Goal: Task Accomplishment & Management: Use online tool/utility

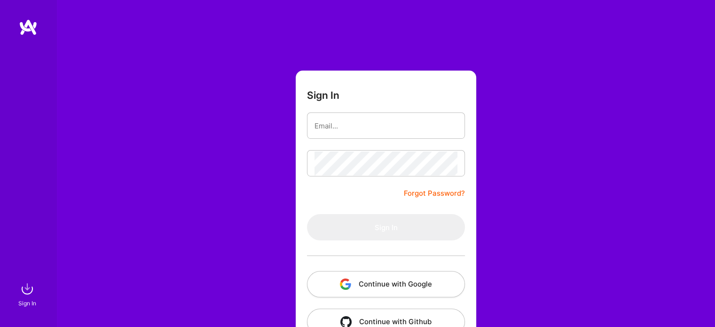
click at [389, 107] on form "Sign In Forgot Password? Sign In Continue with Google Continue with Github" at bounding box center [385, 207] width 180 height 275
click at [391, 111] on form "Sign In Forgot Password? Sign In Continue with Google Continue with Github" at bounding box center [385, 207] width 180 height 275
click at [405, 135] on input "email" at bounding box center [385, 126] width 143 height 24
type input "[EMAIL_ADDRESS][DOMAIN_NAME]"
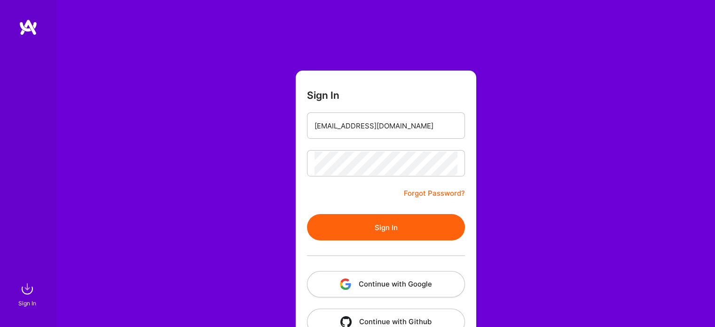
click at [384, 234] on button "Sign In" at bounding box center [386, 227] width 158 height 26
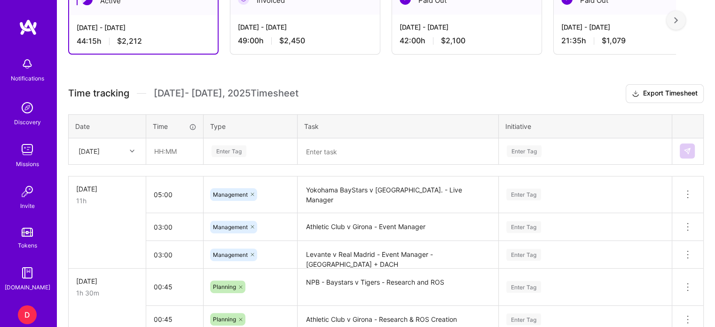
scroll to position [295, 0]
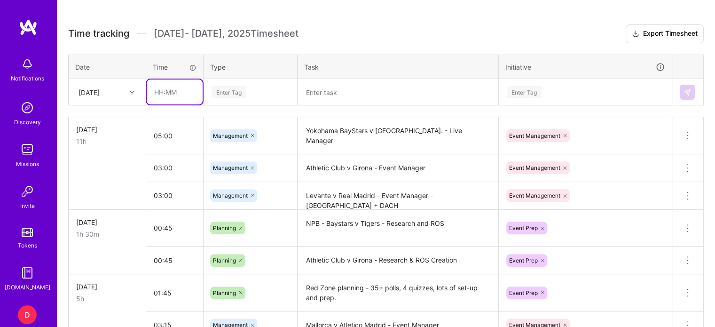
click at [163, 95] on input "text" at bounding box center [175, 91] width 56 height 25
type input "00:45"
click at [262, 82] on div "Enter Tag" at bounding box center [250, 92] width 93 height 24
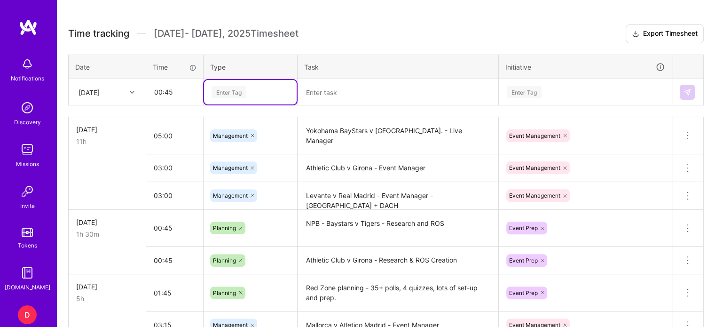
click at [241, 91] on div "Enter Tag" at bounding box center [228, 92] width 35 height 15
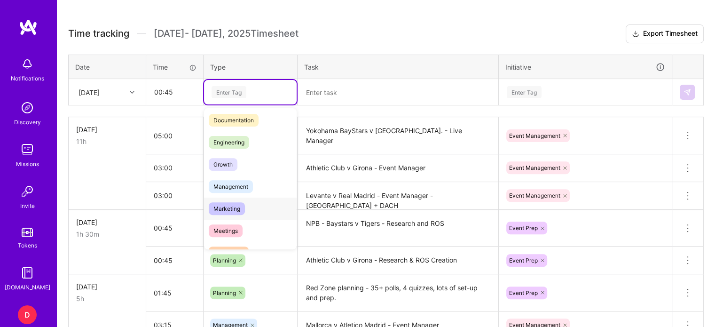
scroll to position [94, 0]
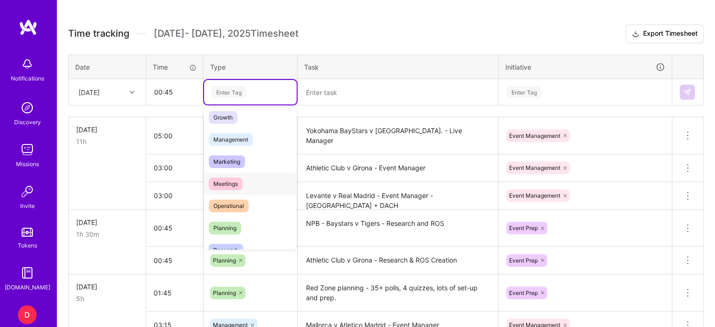
click at [232, 187] on span "Meetings" at bounding box center [226, 183] width 34 height 13
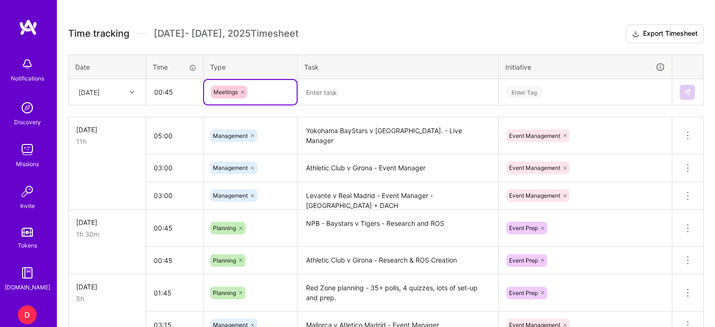
click at [308, 98] on textarea at bounding box center [397, 92] width 199 height 24
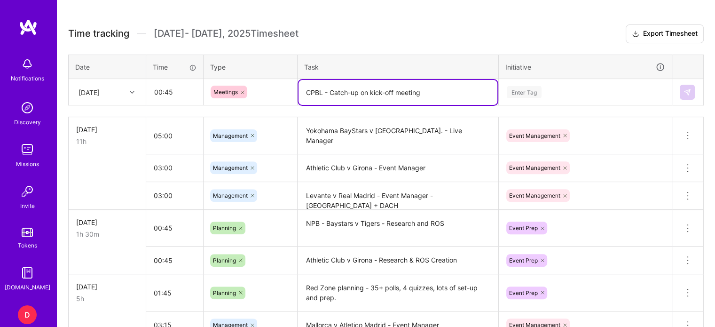
type textarea "CPBL - Catch-up on kick-off meeting"
click at [540, 88] on div "Enter Tag" at bounding box center [523, 92] width 35 height 15
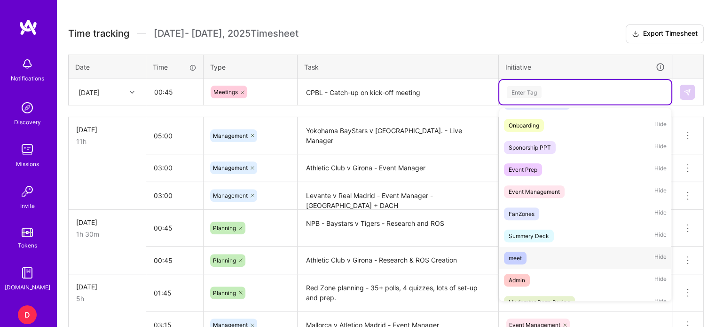
scroll to position [141, 0]
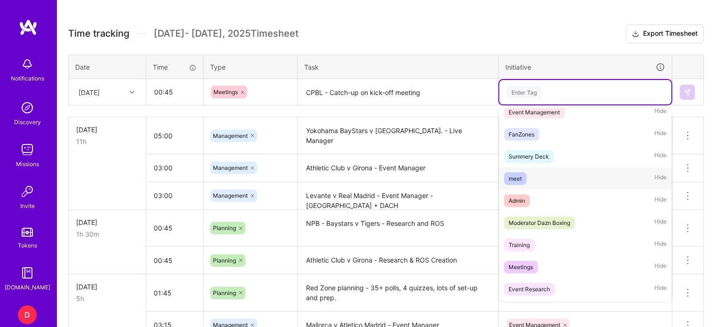
click at [516, 174] on div "meet" at bounding box center [514, 178] width 13 height 10
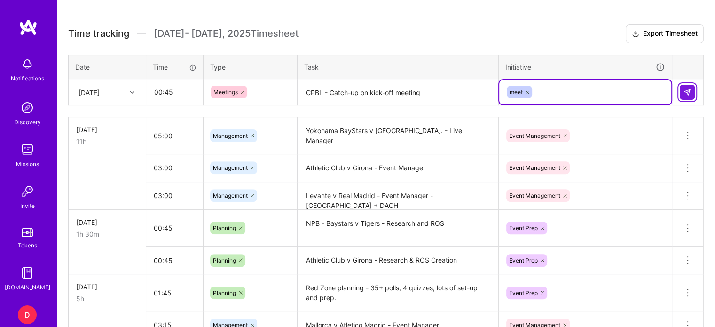
click at [688, 88] on img at bounding box center [687, 92] width 8 height 8
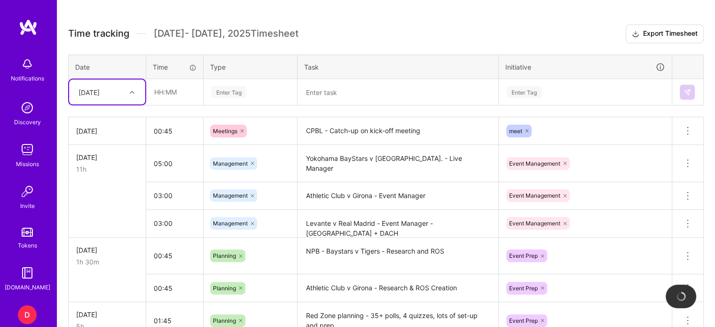
scroll to position [154, 0]
